Goal: Transaction & Acquisition: Book appointment/travel/reservation

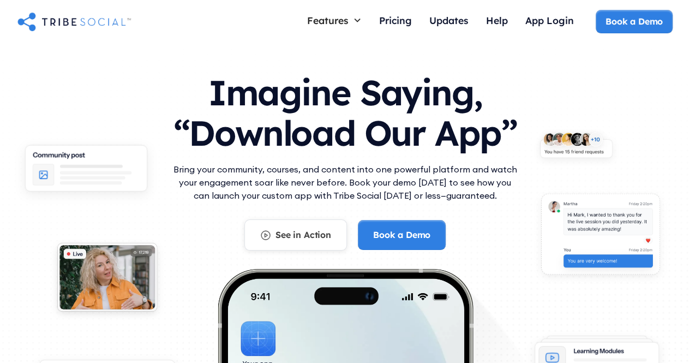
click at [303, 244] on link "See in Action" at bounding box center [295, 234] width 103 height 31
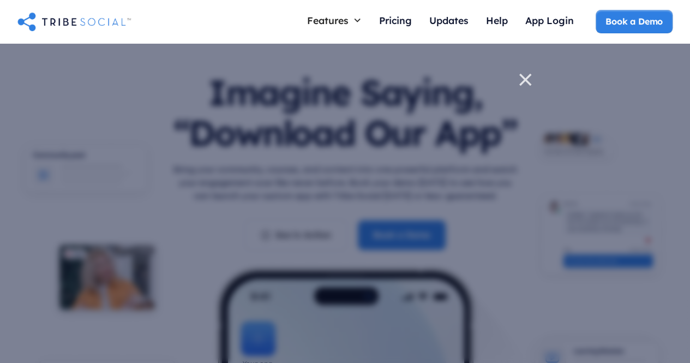
click at [527, 81] on icon at bounding box center [525, 79] width 11 height 11
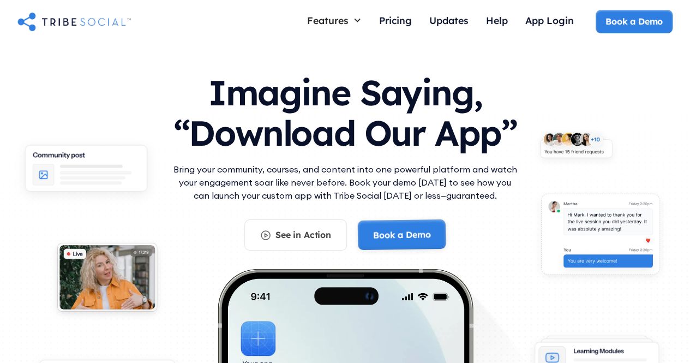
click at [383, 233] on link "Book a Demo" at bounding box center [401, 234] width 88 height 31
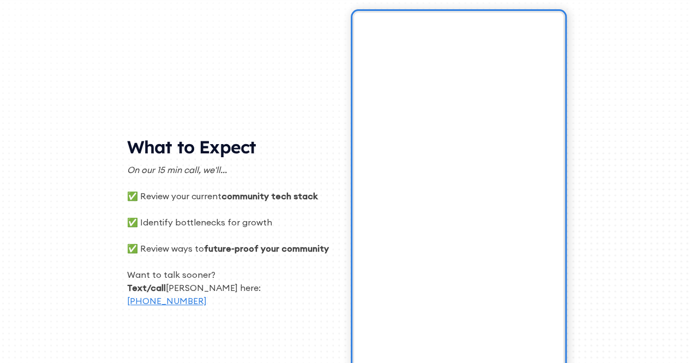
scroll to position [198, 0]
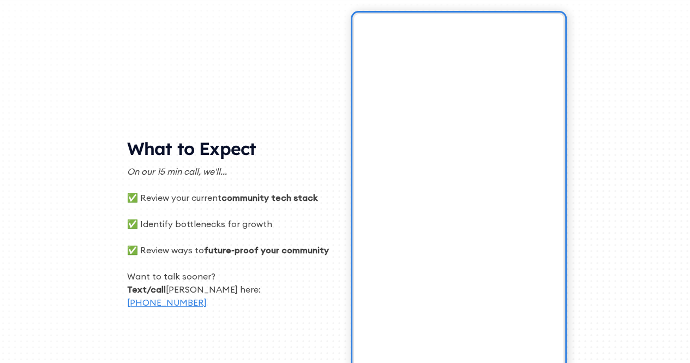
drag, startPoint x: 698, startPoint y: 64, endPoint x: 698, endPoint y: 140, distance: 76.4
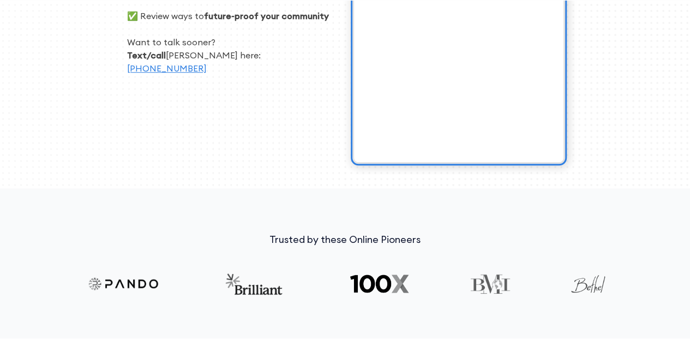
scroll to position [438, 0]
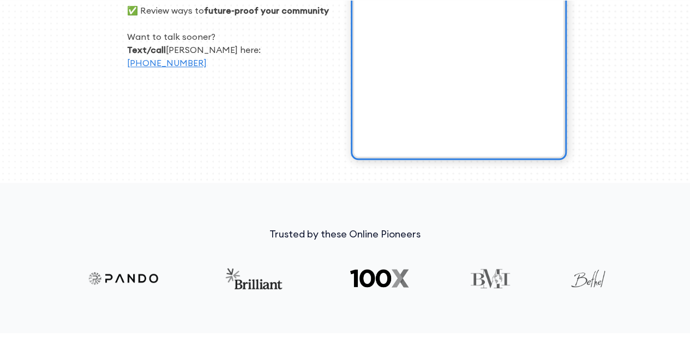
click at [379, 270] on img at bounding box center [379, 278] width 63 height 22
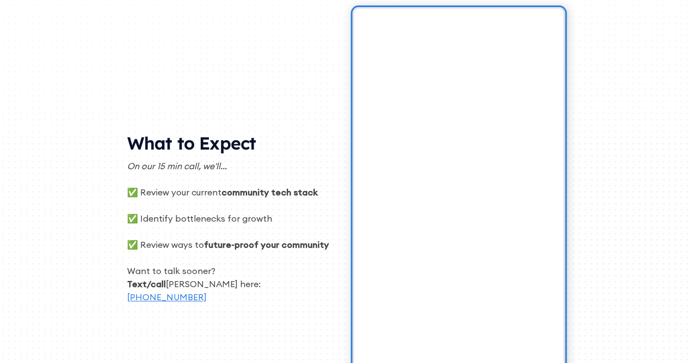
scroll to position [0, 0]
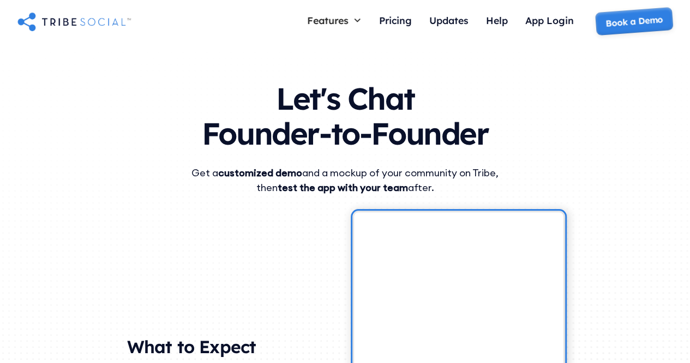
click at [644, 15] on link "Book a Demo" at bounding box center [634, 21] width 79 height 29
click at [387, 20] on div "Pricing" at bounding box center [395, 20] width 33 height 12
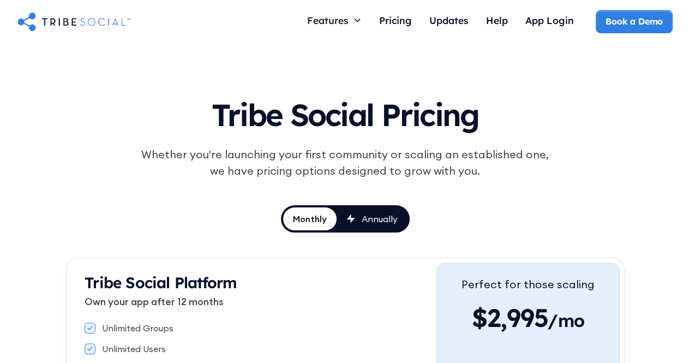
click at [343, 17] on div "Features" at bounding box center [327, 20] width 41 height 12
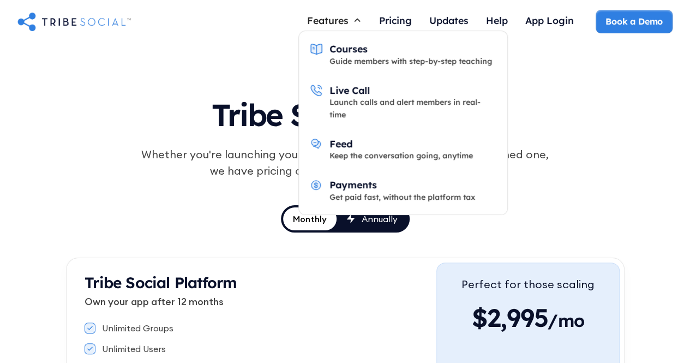
click at [343, 17] on div "Features" at bounding box center [327, 20] width 41 height 12
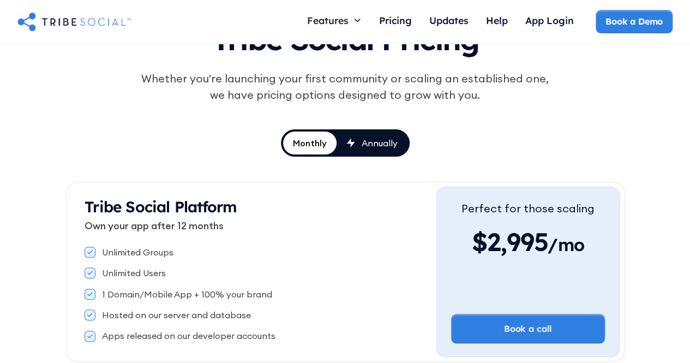
scroll to position [44, 0]
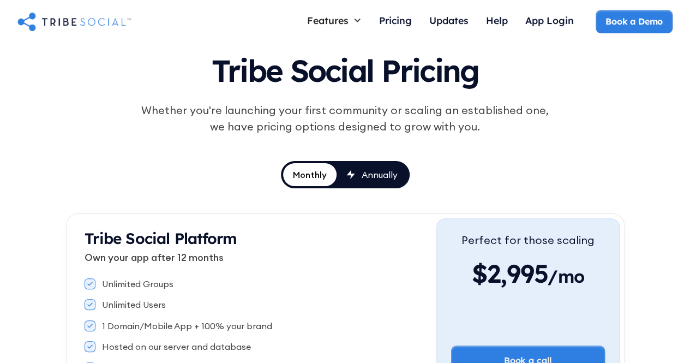
click at [369, 176] on div "Annually" at bounding box center [380, 175] width 36 height 12
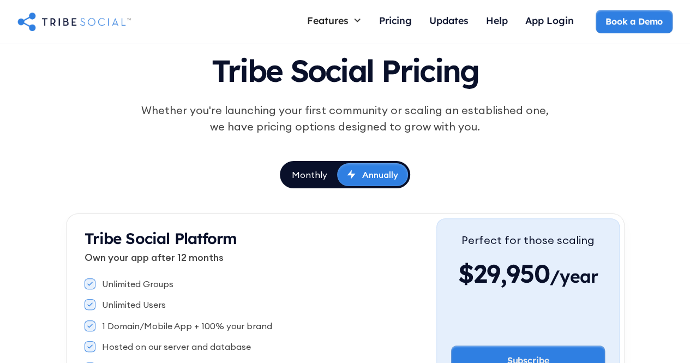
click at [303, 164] on link "Monthly" at bounding box center [309, 174] width 55 height 23
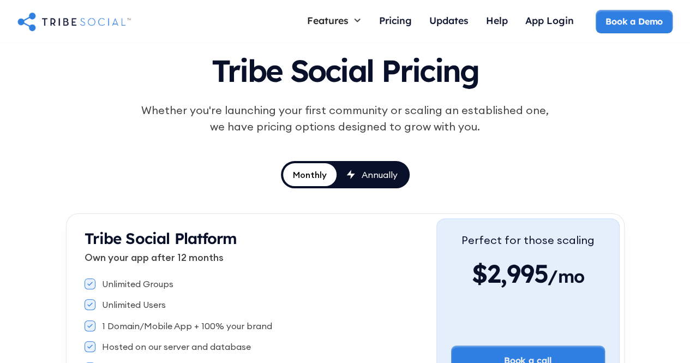
click at [365, 181] on link "Annually" at bounding box center [372, 174] width 71 height 23
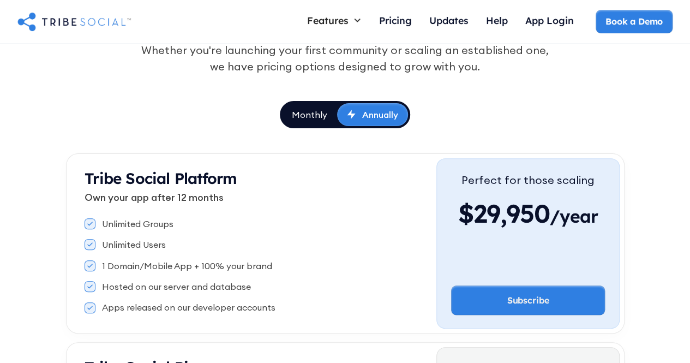
scroll to position [0, 0]
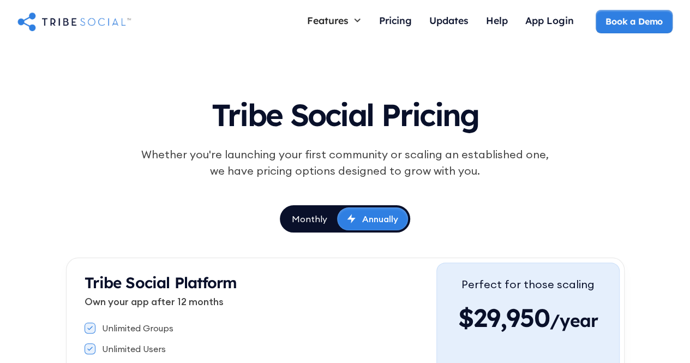
click at [325, 208] on link "Monthly" at bounding box center [309, 218] width 55 height 23
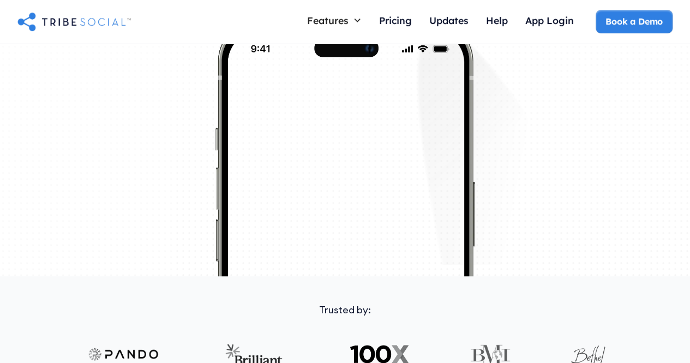
scroll to position [141, 0]
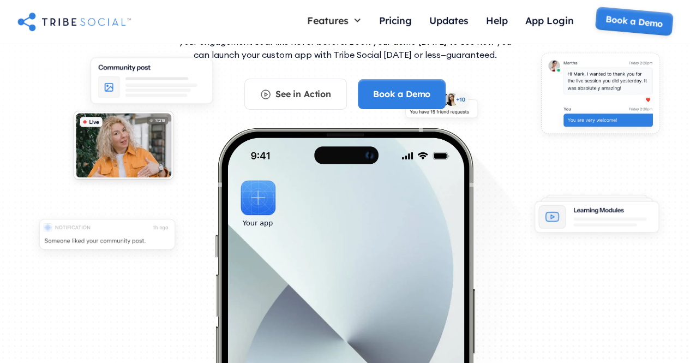
click at [622, 19] on link "Book a Demo" at bounding box center [634, 22] width 79 height 30
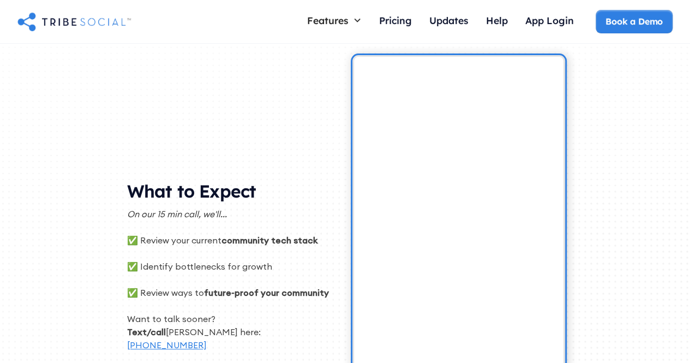
scroll to position [146, 0]
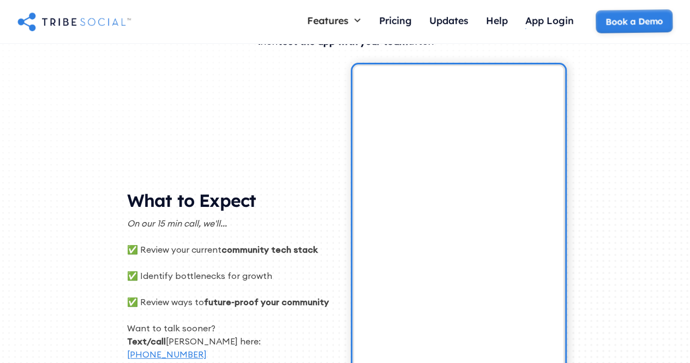
click at [612, 20] on link "Book a Demo" at bounding box center [633, 21] width 77 height 24
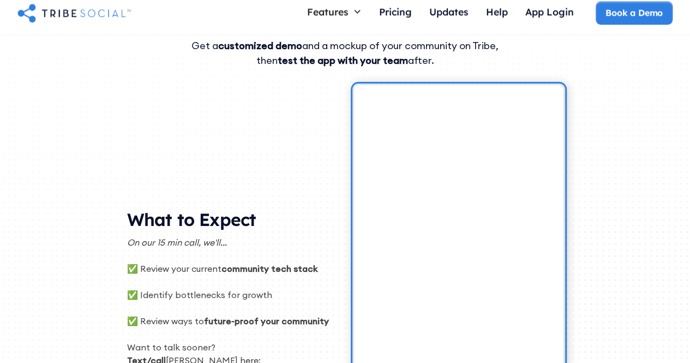
scroll to position [126, 0]
